Goal: Find specific page/section: Find specific page/section

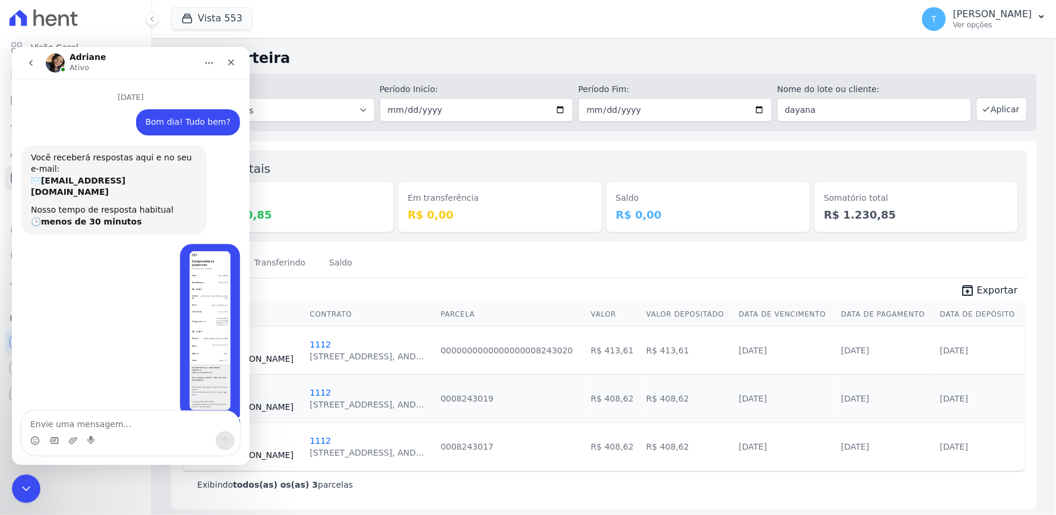
scroll to position [1175, 0]
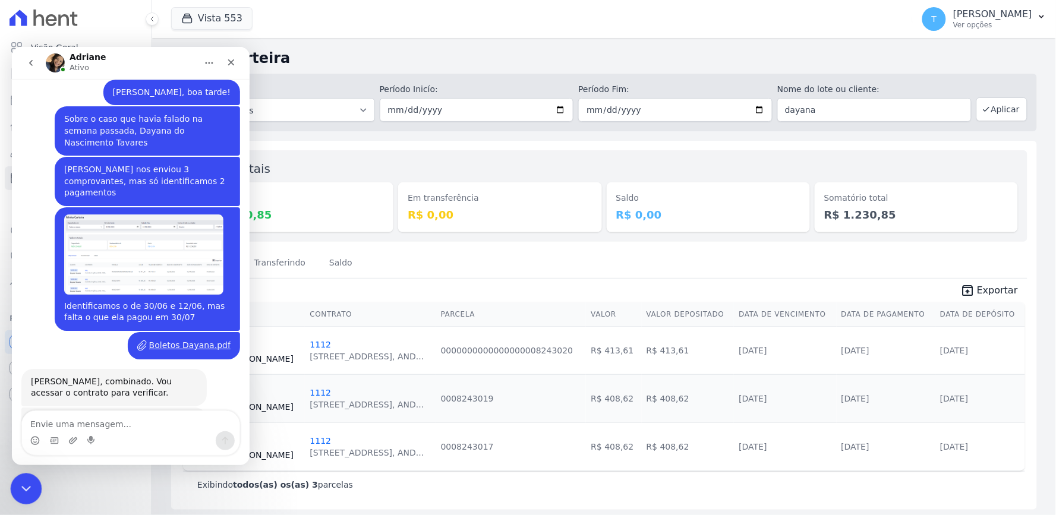
click at [33, 486] on div "Encerramento do Messenger da Intercom" at bounding box center [24, 487] width 29 height 29
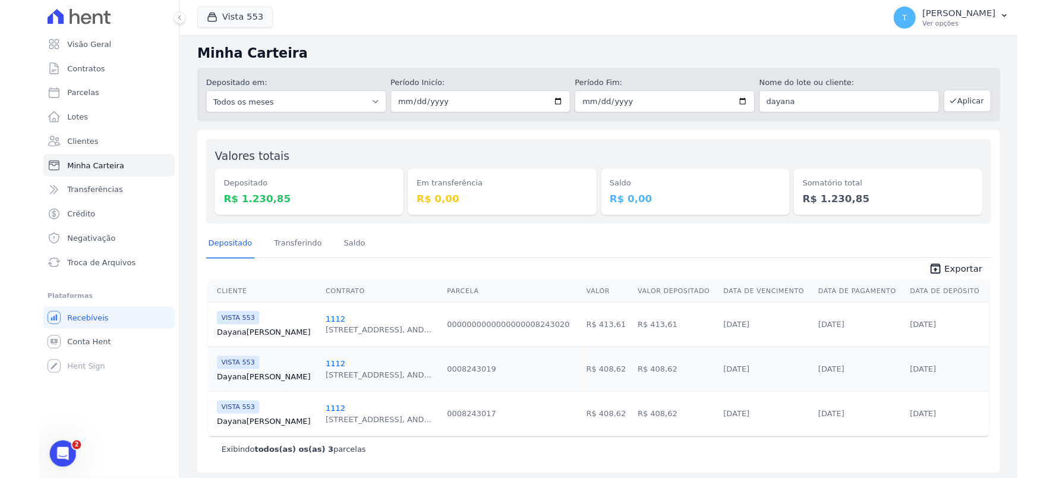
scroll to position [0, 0]
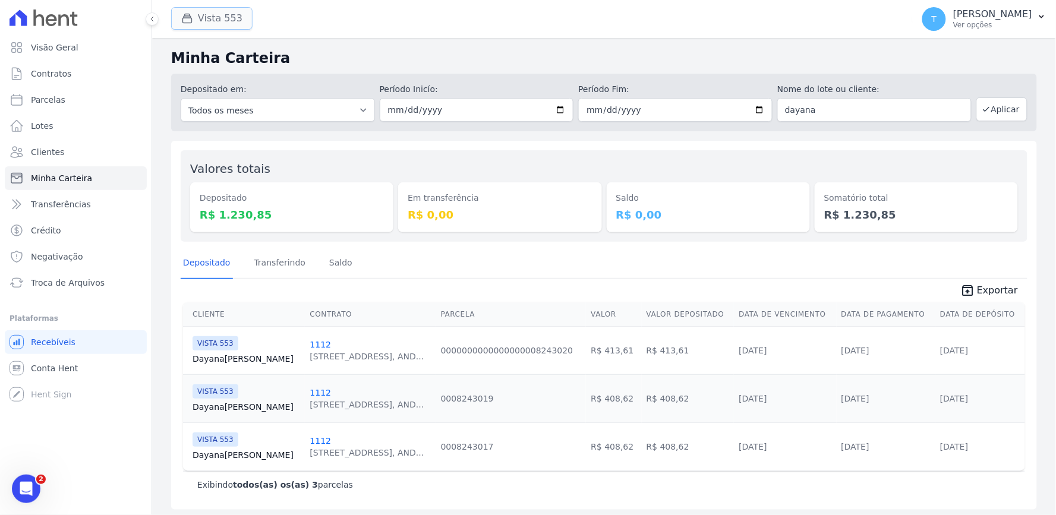
click at [201, 27] on button "Vista 553" at bounding box center [211, 18] width 81 height 23
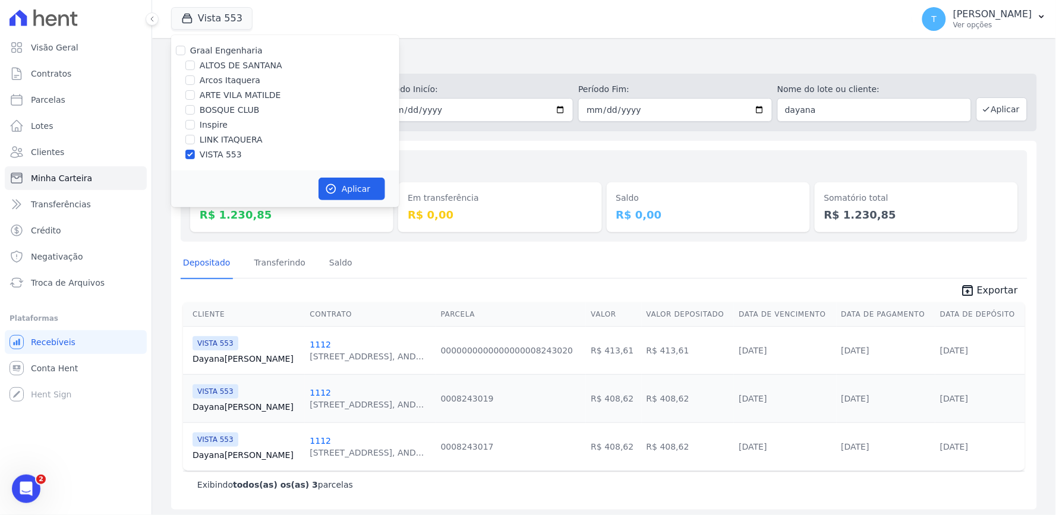
click at [210, 59] on label "ALTOS DE SANTANA" at bounding box center [241, 65] width 83 height 12
click at [195, 61] on input "ALTOS DE SANTANA" at bounding box center [190, 66] width 10 height 10
checkbox input "true"
click at [217, 155] on label "VISTA 553" at bounding box center [221, 155] width 42 height 12
click at [195, 155] on input "VISTA 553" at bounding box center [190, 155] width 10 height 10
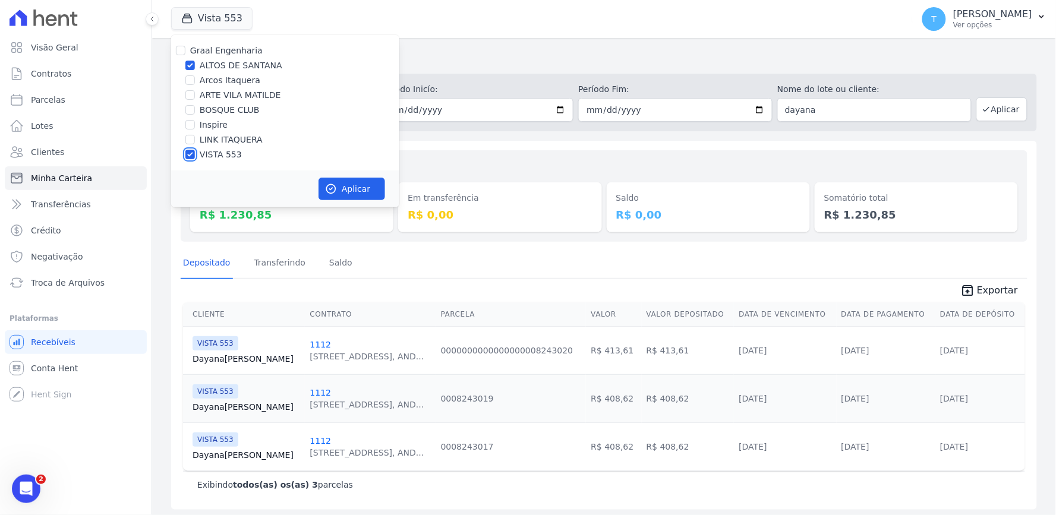
checkbox input "false"
click at [361, 193] on button "Aplicar" at bounding box center [352, 189] width 67 height 23
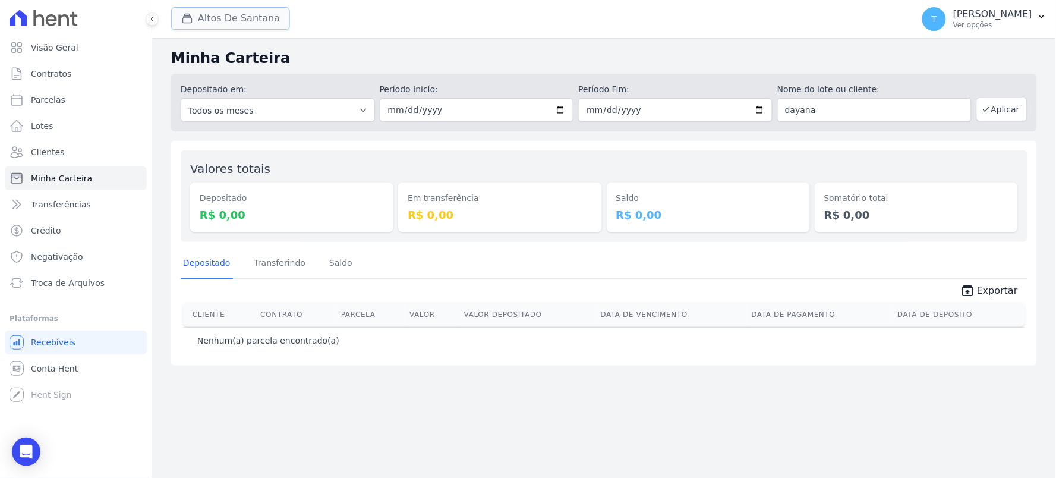
click at [212, 17] on button "Altos De Santana" at bounding box center [230, 18] width 119 height 23
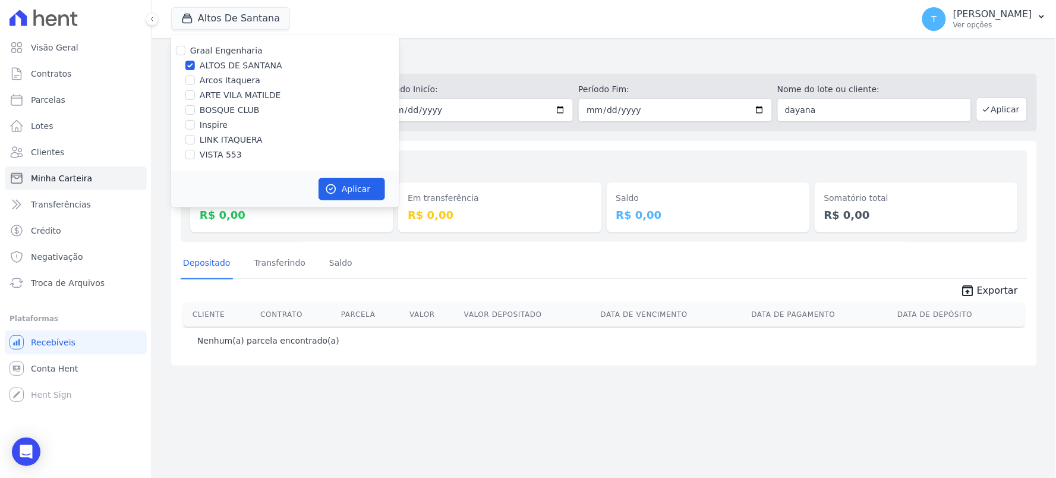
drag, startPoint x: 477, startPoint y: 43, endPoint x: 572, endPoint y: 58, distance: 95.8
click at [478, 43] on div "Minha Carteira Depositado em: Todos os meses Março/2022 Abril/2022 Maio/2022 Ju…" at bounding box center [604, 258] width 904 height 440
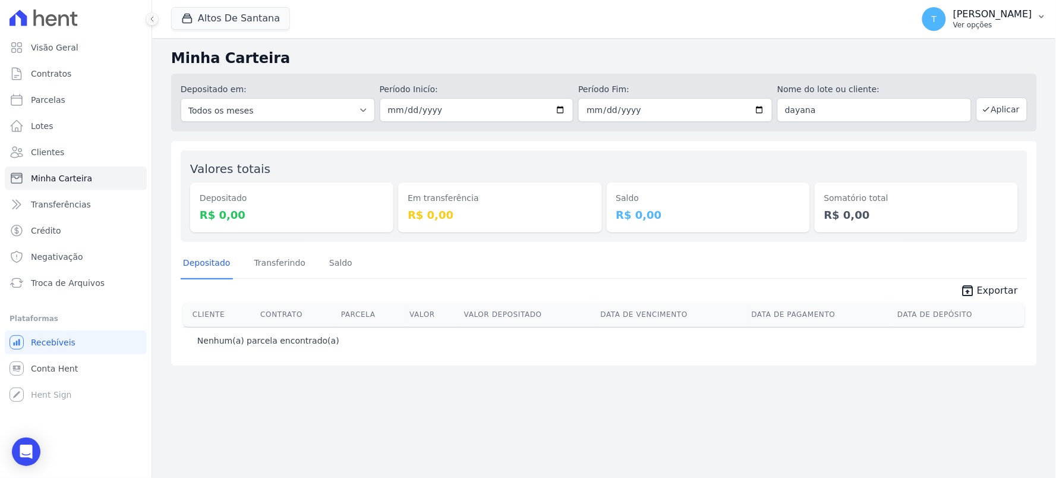
click at [961, 14] on p "[PERSON_NAME]" at bounding box center [992, 14] width 79 height 12
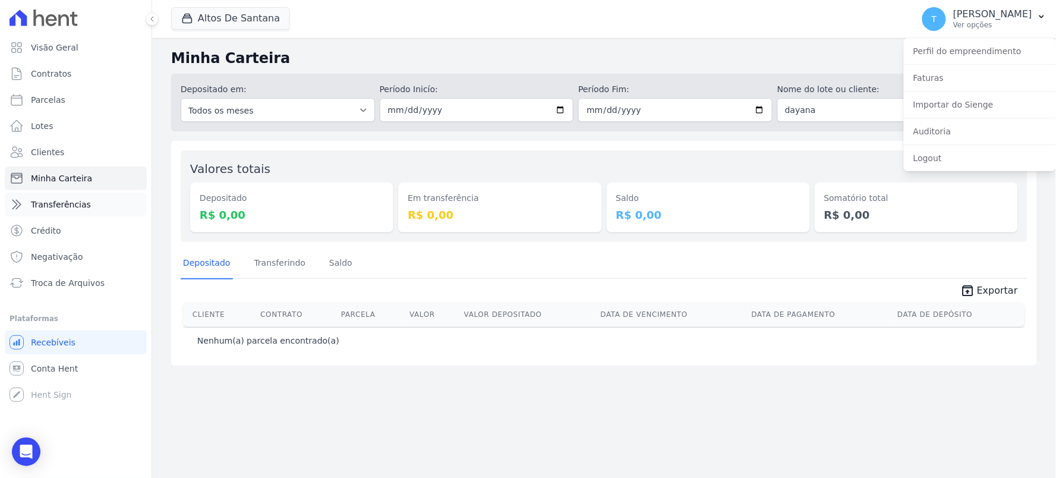
click at [64, 208] on span "Transferências" at bounding box center [61, 205] width 60 height 12
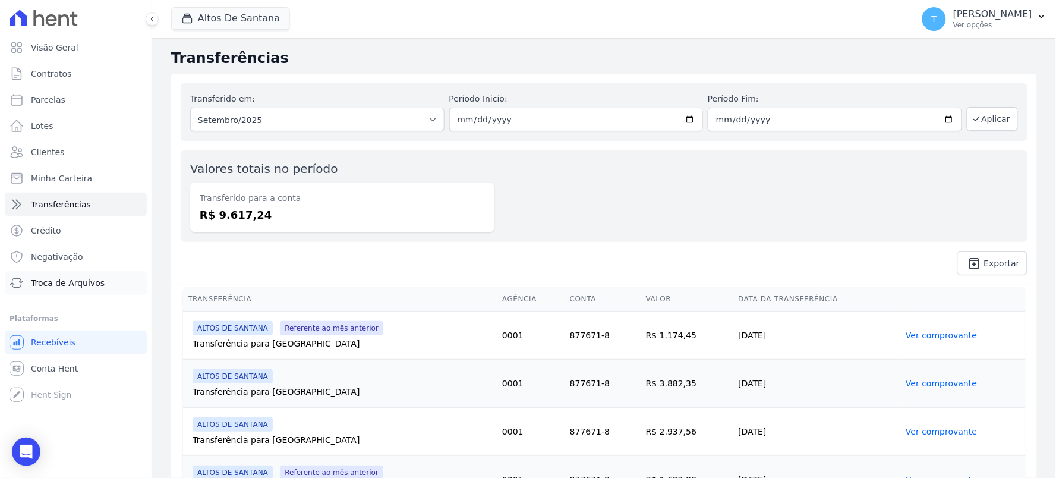
click at [42, 280] on span "Troca de Arquivos" at bounding box center [68, 283] width 74 height 12
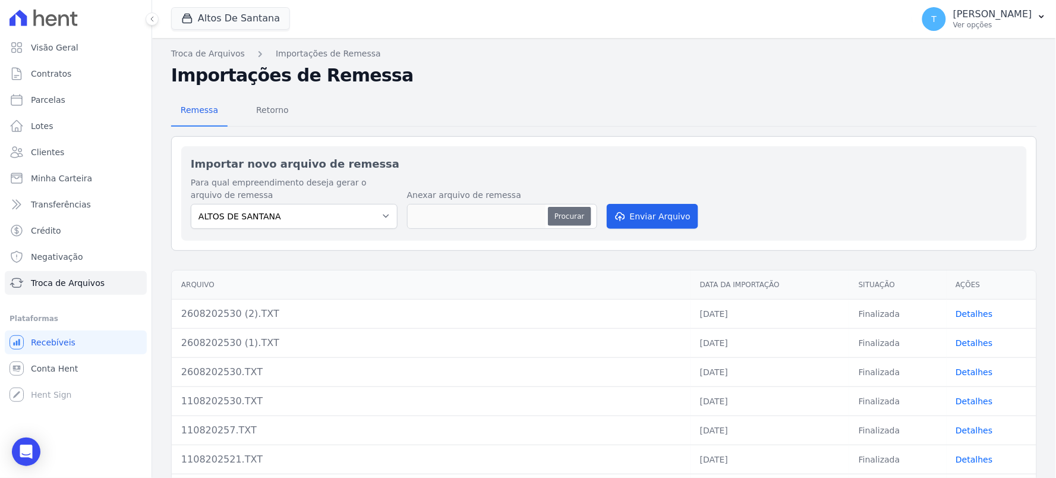
click at [580, 215] on button "Procurar" at bounding box center [569, 216] width 43 height 19
type input "0109202530.TXT"
click at [638, 215] on button "Enviar Arquivo" at bounding box center [653, 216] width 92 height 25
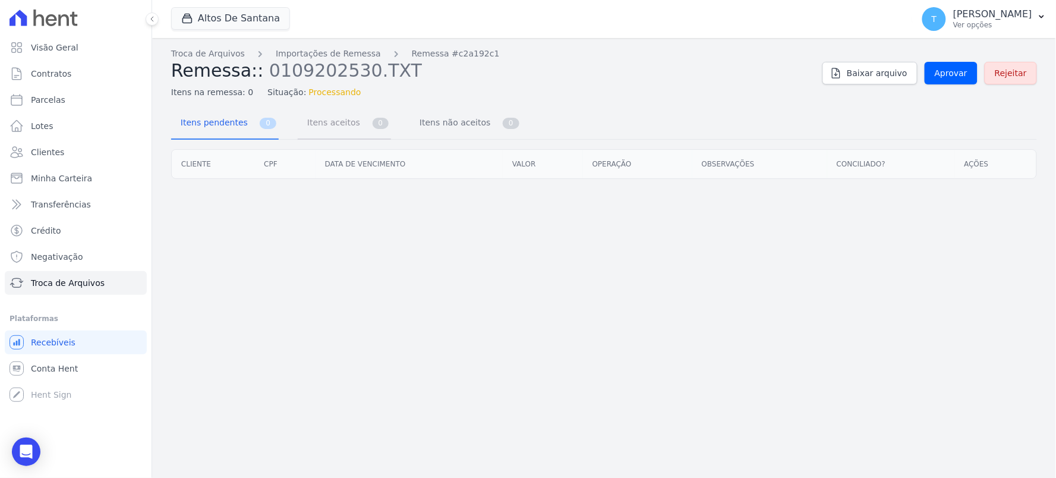
click at [315, 119] on span "Itens aceitos" at bounding box center [331, 123] width 62 height 24
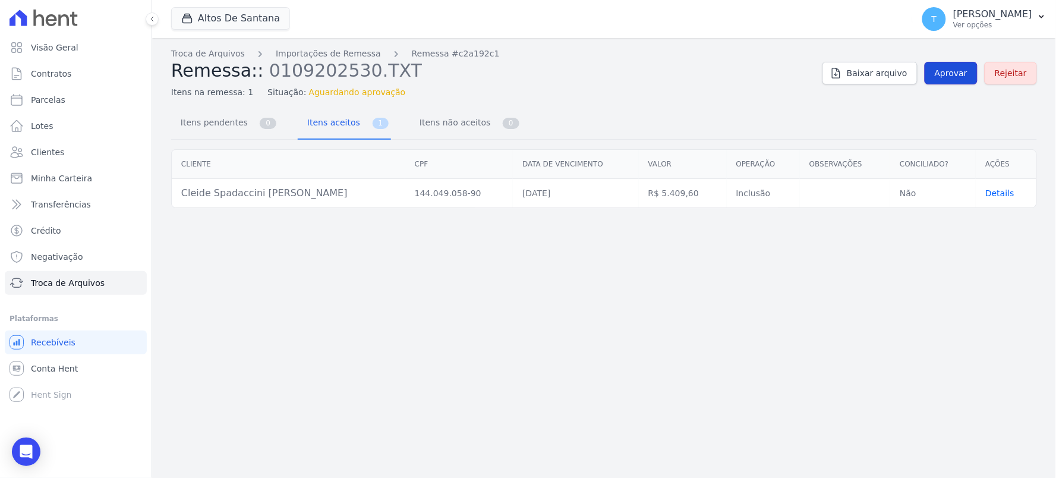
click at [945, 69] on span "Aprovar" at bounding box center [951, 73] width 33 height 12
click at [453, 126] on span "Itens não aceitos" at bounding box center [453, 123] width 80 height 24
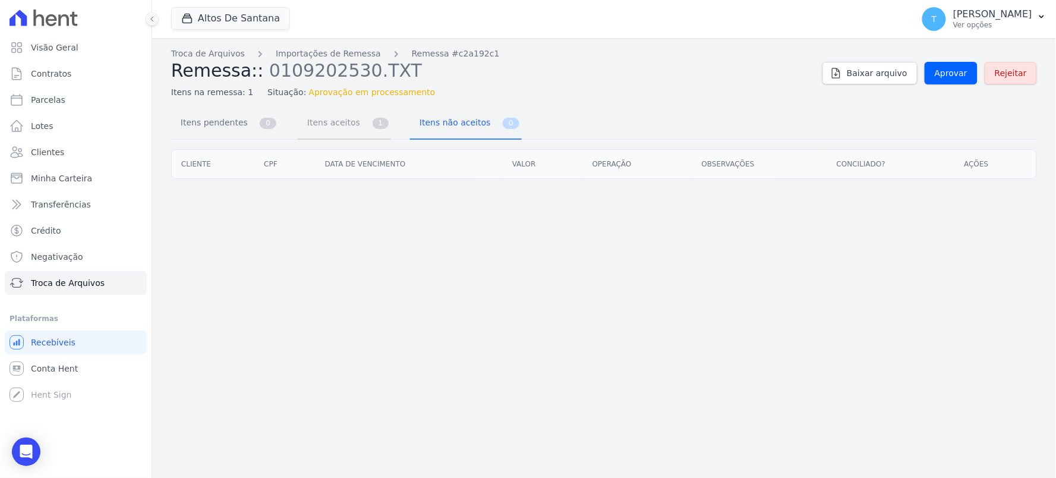
click at [352, 130] on link "Itens aceitos 1" at bounding box center [344, 124] width 93 height 32
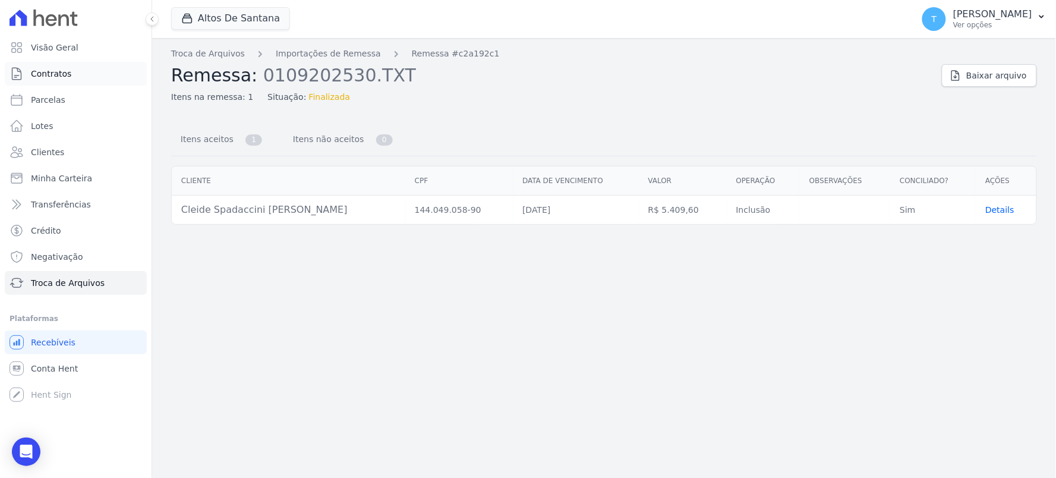
click at [55, 78] on span "Contratos" at bounding box center [51, 74] width 40 height 12
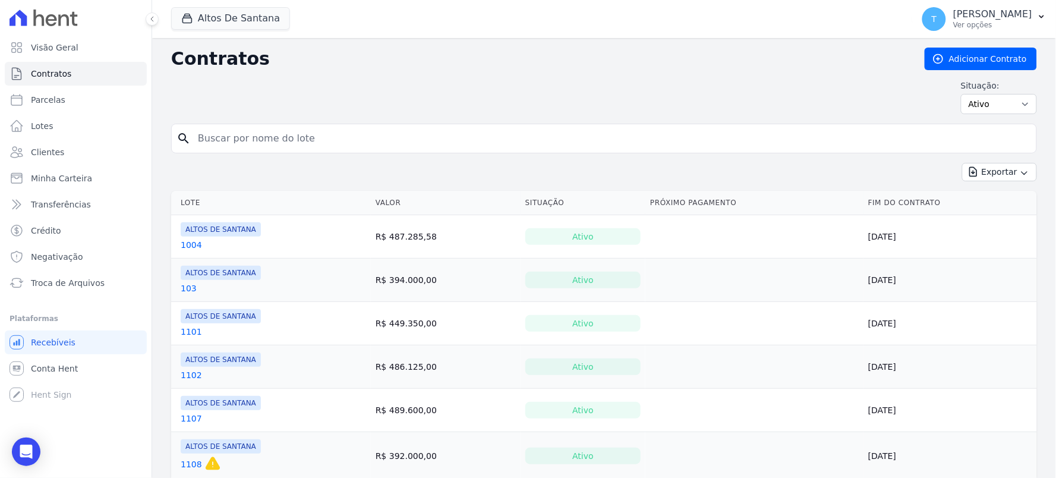
click at [304, 150] on input "search" at bounding box center [611, 139] width 841 height 24
paste input "Cleide [PERSON_NAME]"
type input "Cleide [PERSON_NAME]"
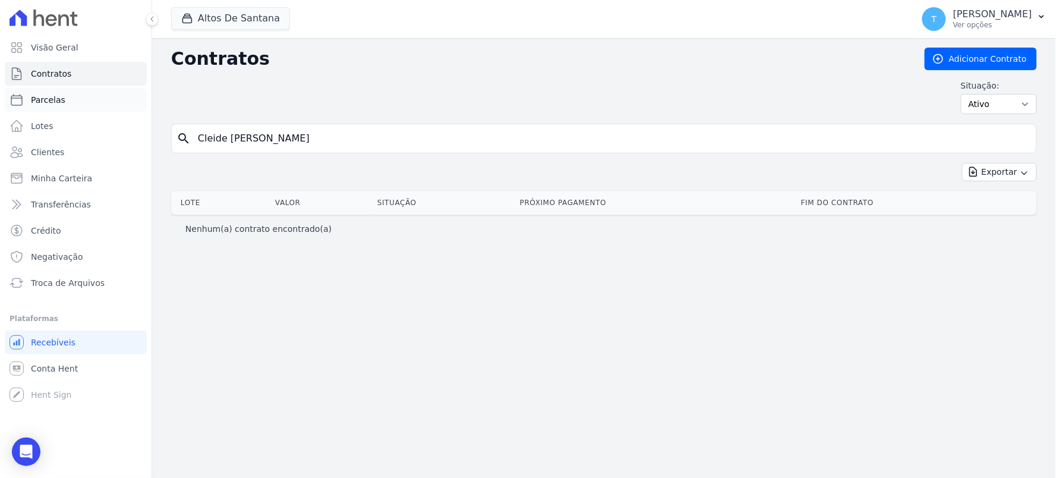
click at [52, 99] on span "Parcelas" at bounding box center [48, 100] width 34 height 12
select select
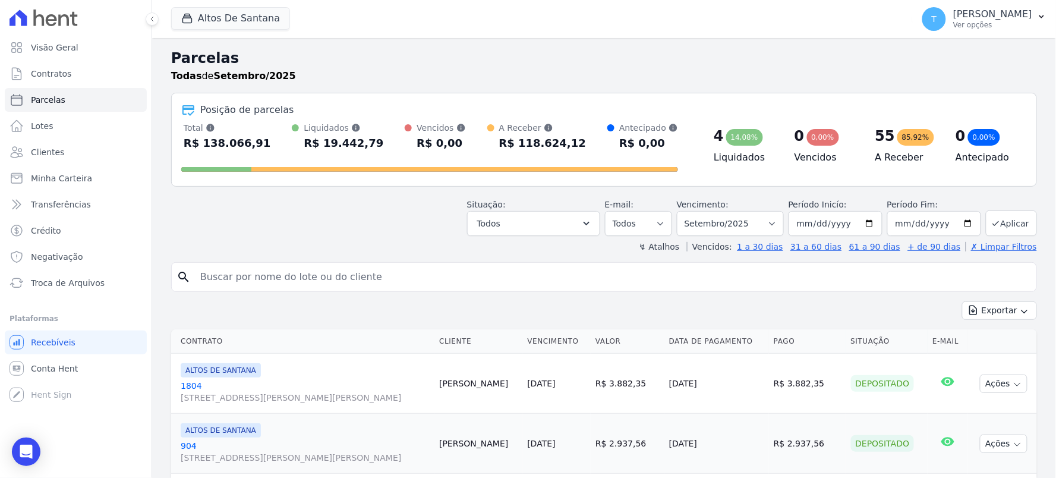
click at [298, 287] on input "search" at bounding box center [612, 277] width 839 height 24
paste input "Cleide [PERSON_NAME]"
type input "Cleide [PERSON_NAME]"
select select
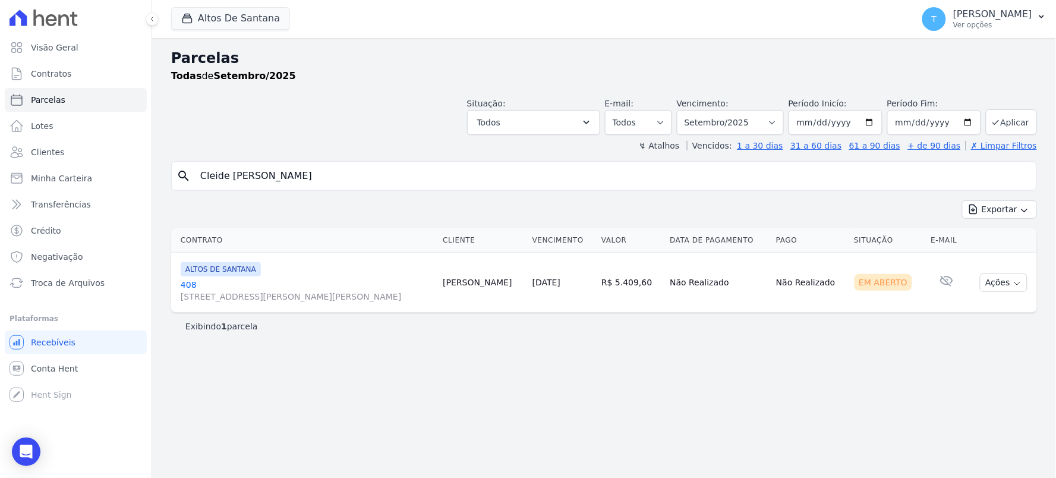
click at [286, 279] on link "[GEOGRAPHIC_DATA][STREET_ADDRESS][PERSON_NAME][PERSON_NAME]" at bounding box center [307, 291] width 253 height 24
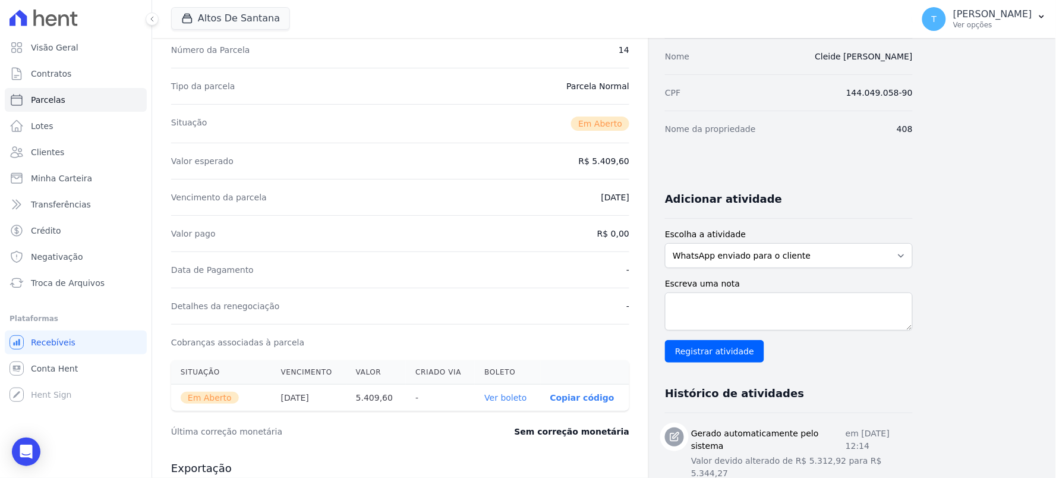
scroll to position [198, 0]
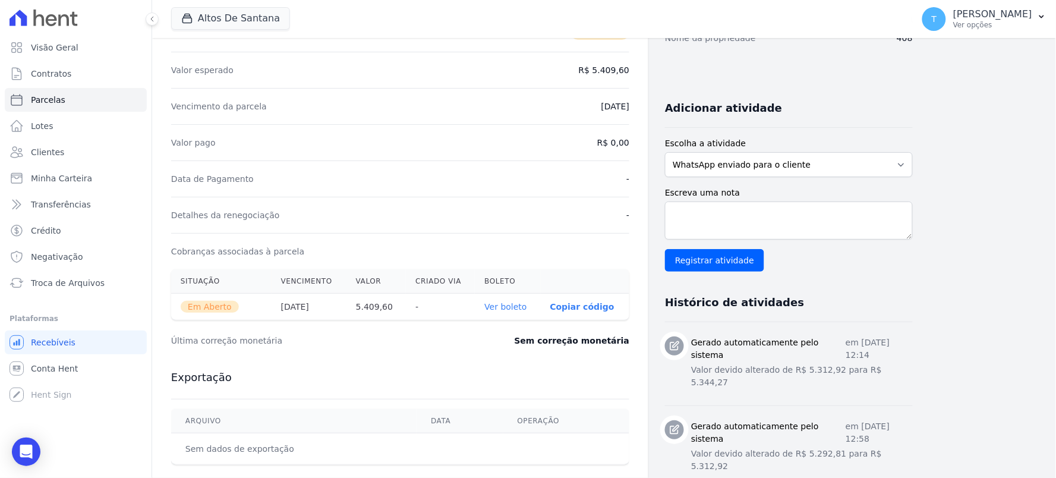
click at [516, 302] on link "Ver boleto" at bounding box center [505, 307] width 42 height 10
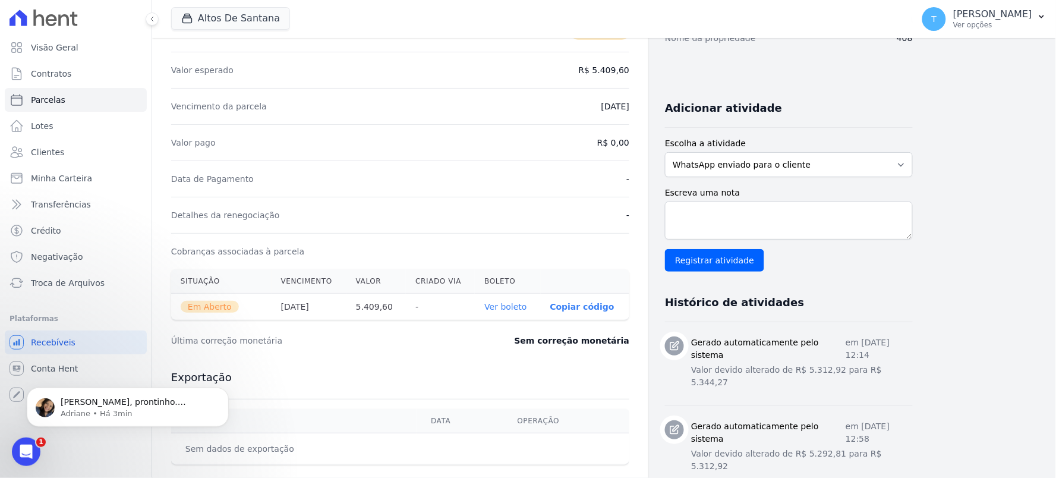
scroll to position [0, 0]
click at [84, 405] on p "[PERSON_NAME], prontinho. Associei a cobrança no contrato. ;)" at bounding box center [137, 402] width 153 height 12
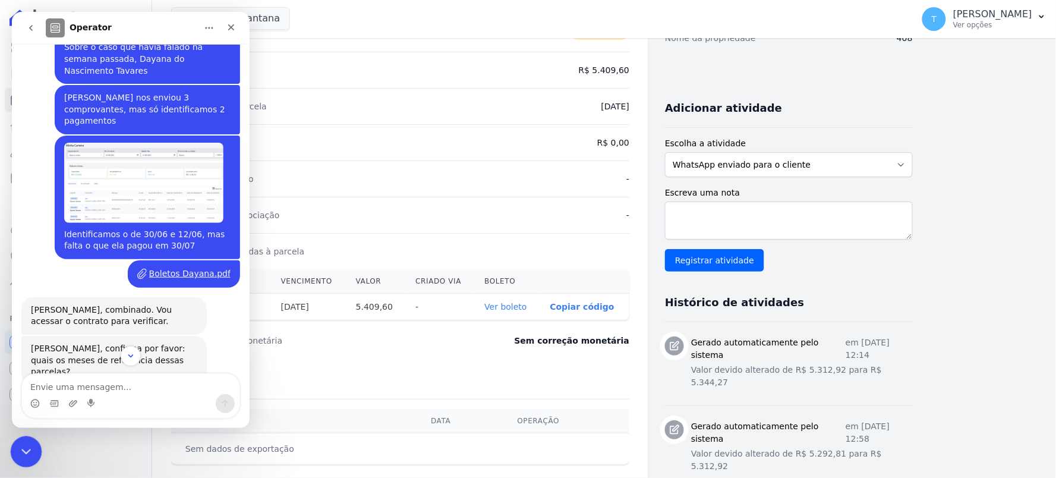
scroll to position [1245, 0]
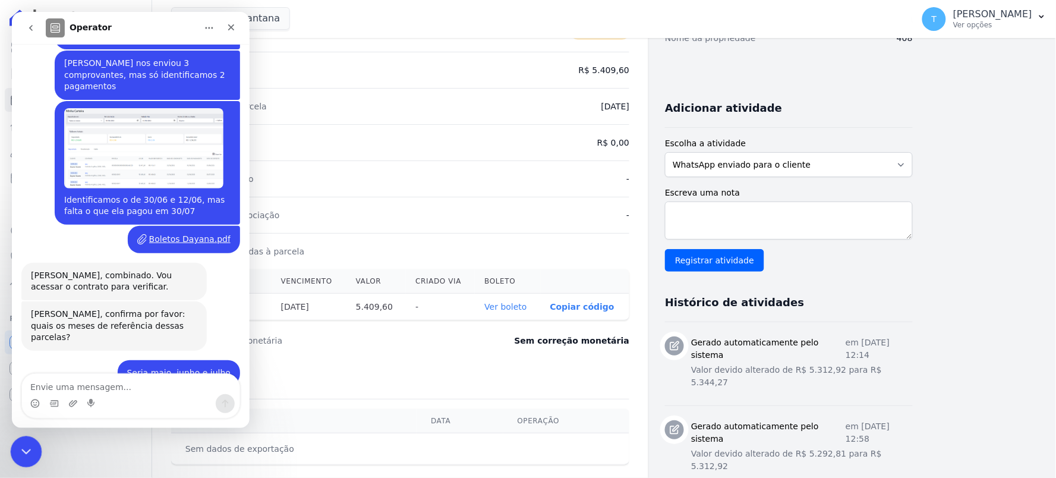
click at [30, 451] on icon "Encerramento do Messenger da Intercom" at bounding box center [24, 450] width 14 height 14
